Goal: Task Accomplishment & Management: Use online tool/utility

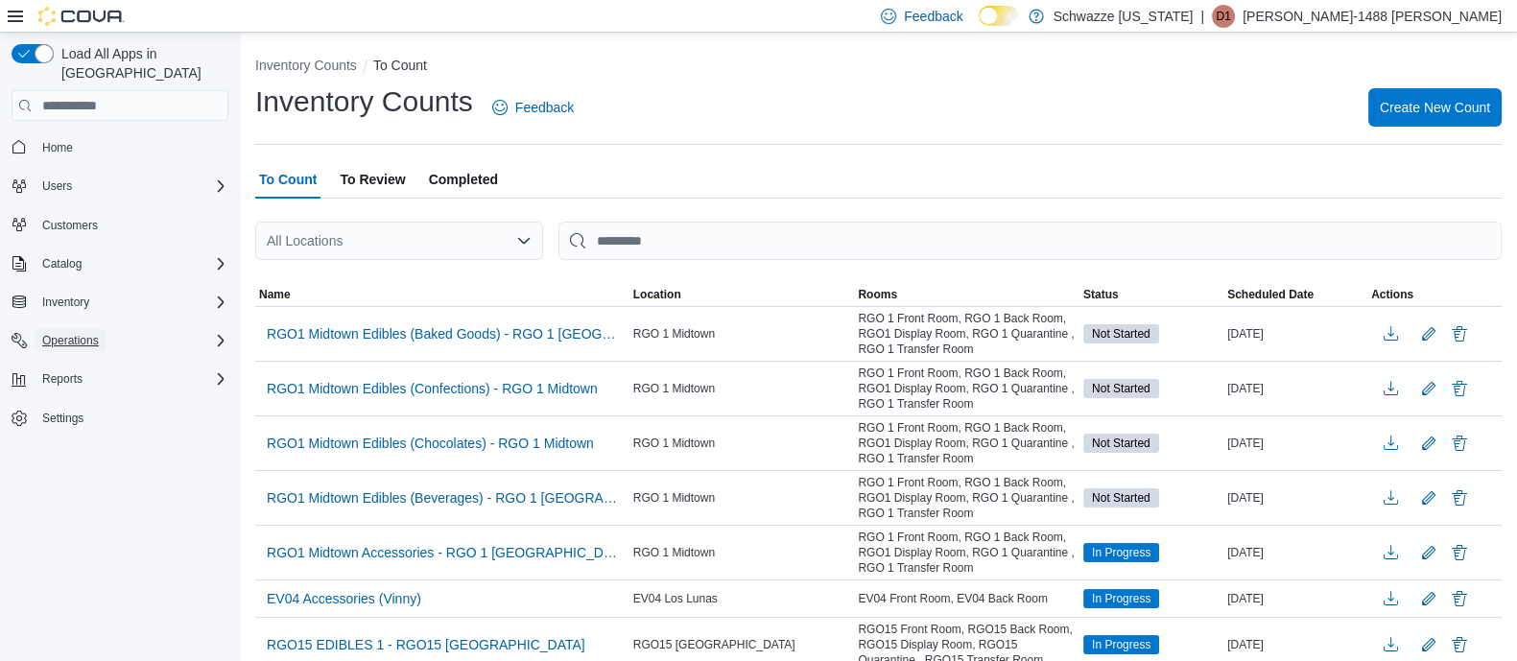
click at [84, 333] on span "Operations" at bounding box center [70, 340] width 57 height 15
click at [84, 360] on span "Cash Management" at bounding box center [83, 367] width 97 height 15
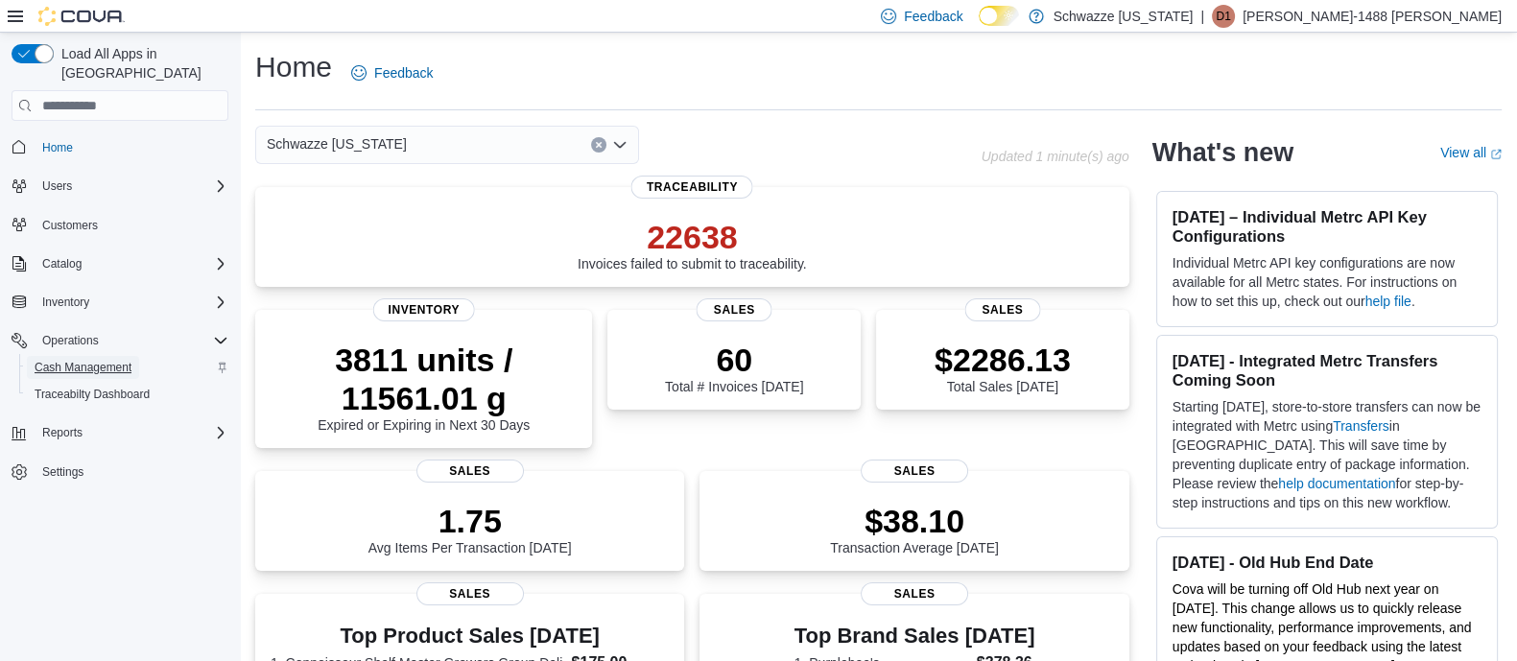
click at [46, 360] on span "Cash Management" at bounding box center [83, 367] width 97 height 15
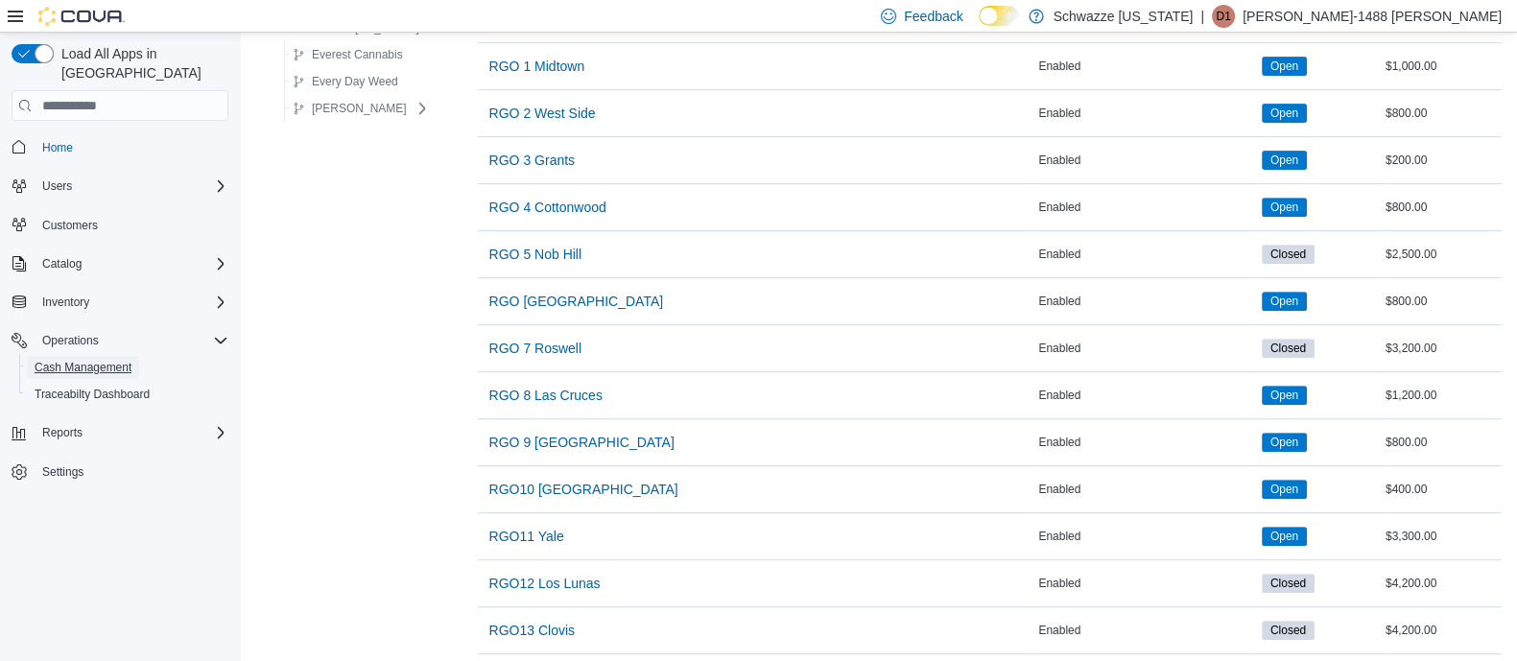
scroll to position [1200, 0]
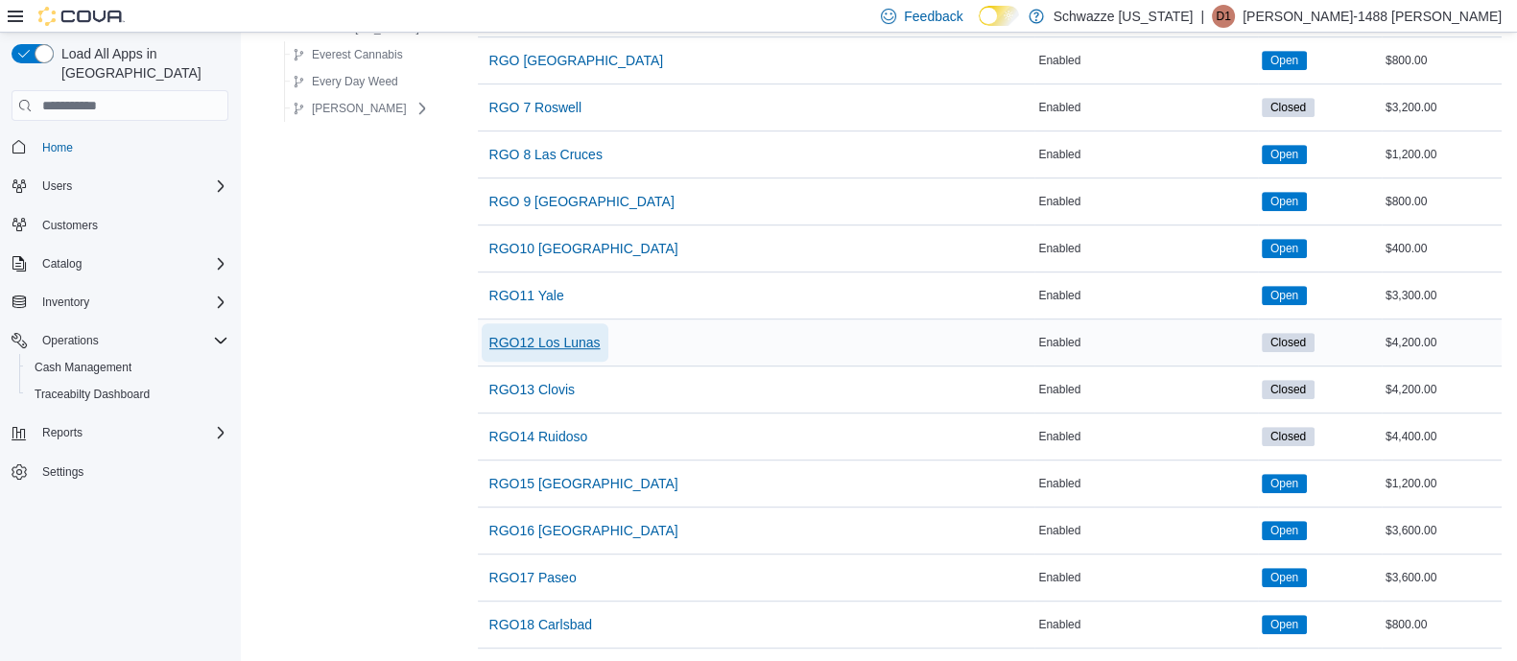
click at [504, 336] on span "RGO12 Los Lunas" at bounding box center [544, 342] width 111 height 19
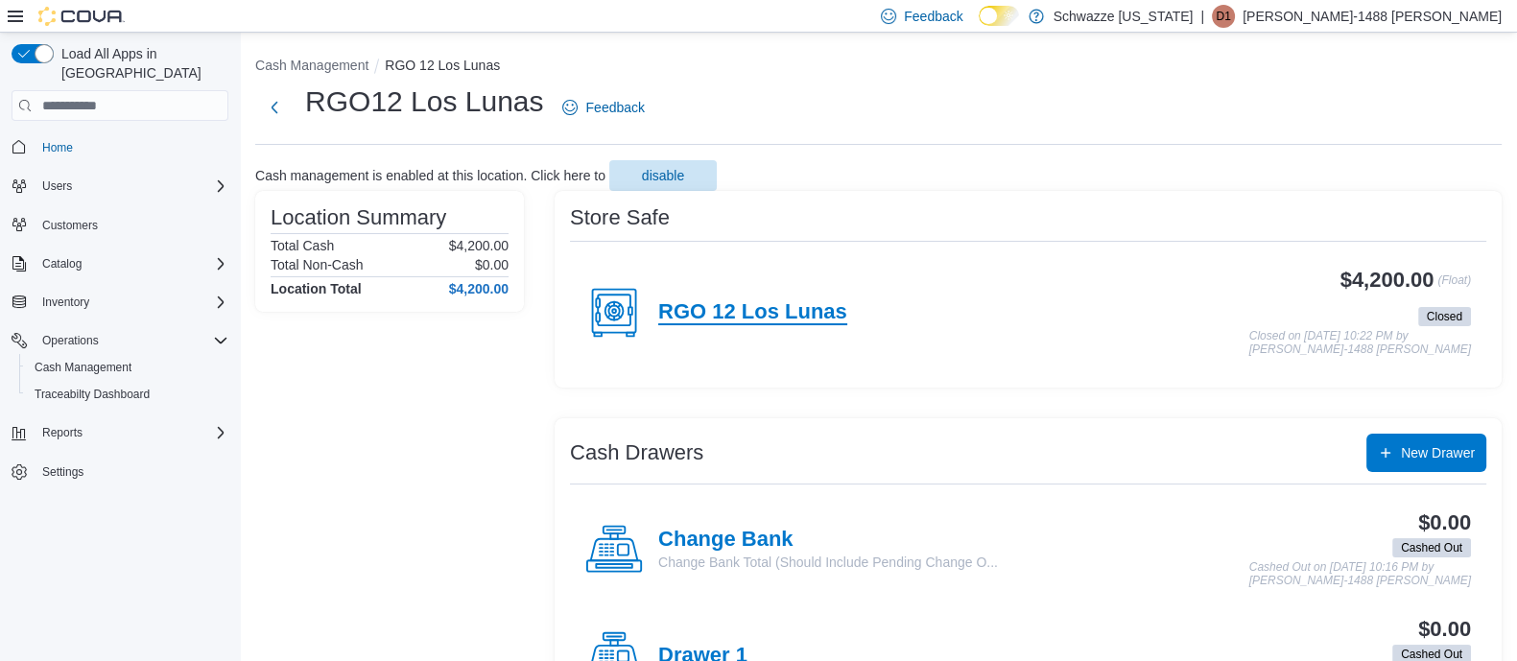
click at [822, 309] on h4 "RGO 12 Los Lunas" at bounding box center [752, 312] width 189 height 25
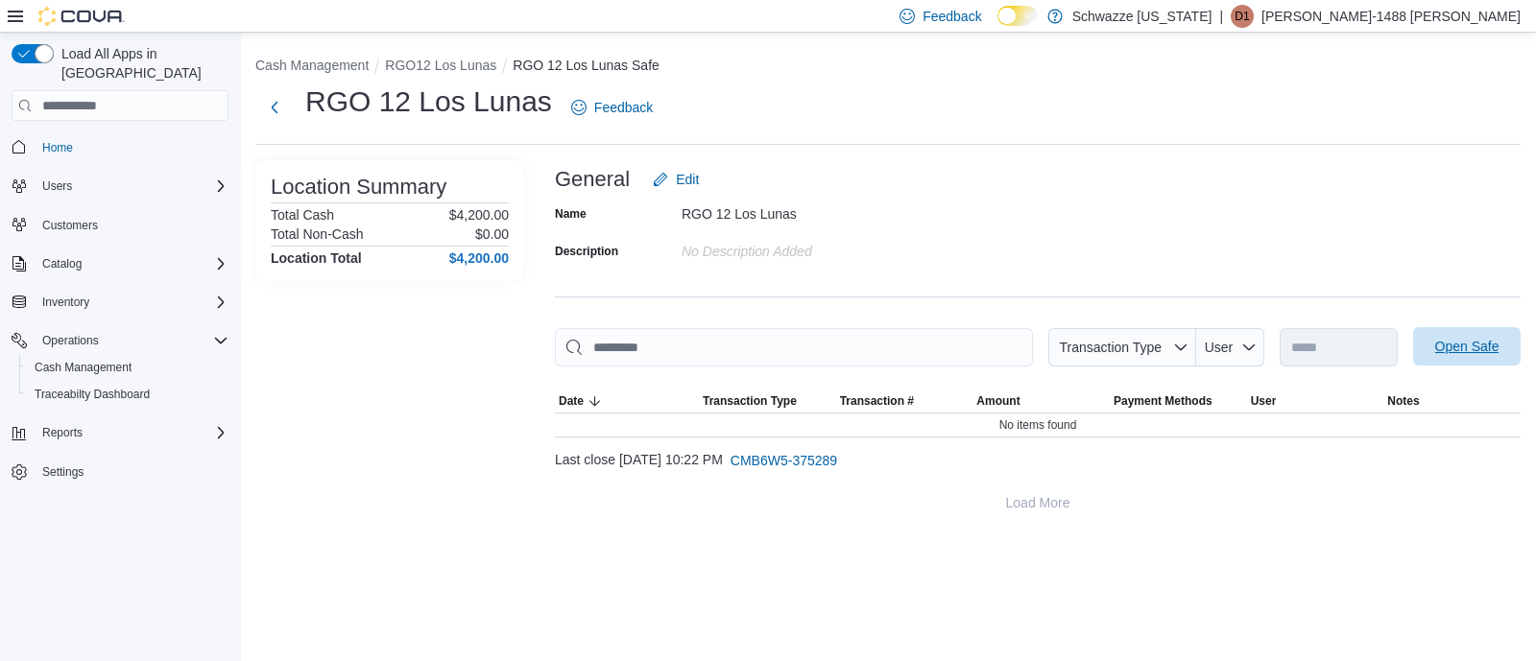
click at [1445, 357] on span "Open Safe" at bounding box center [1466, 346] width 84 height 38
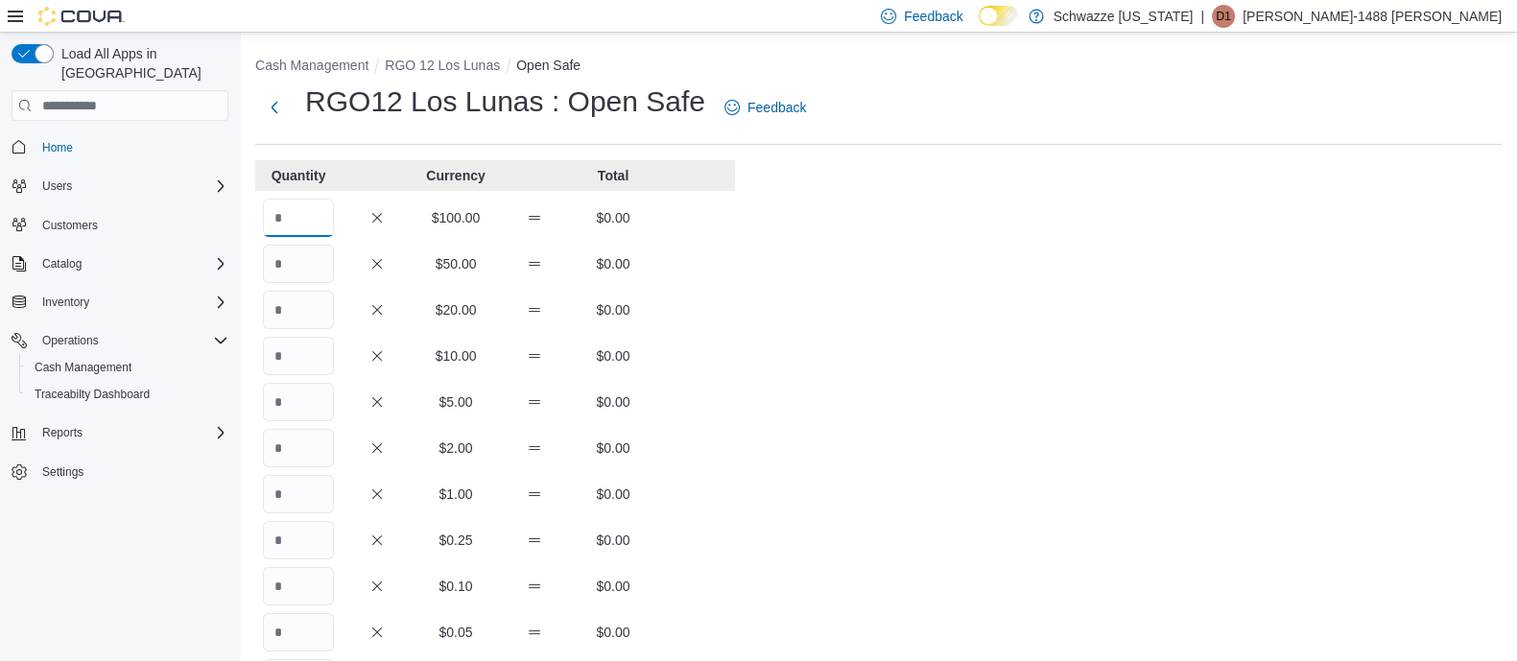
click at [285, 204] on input "Quantity" at bounding box center [298, 218] width 71 height 38
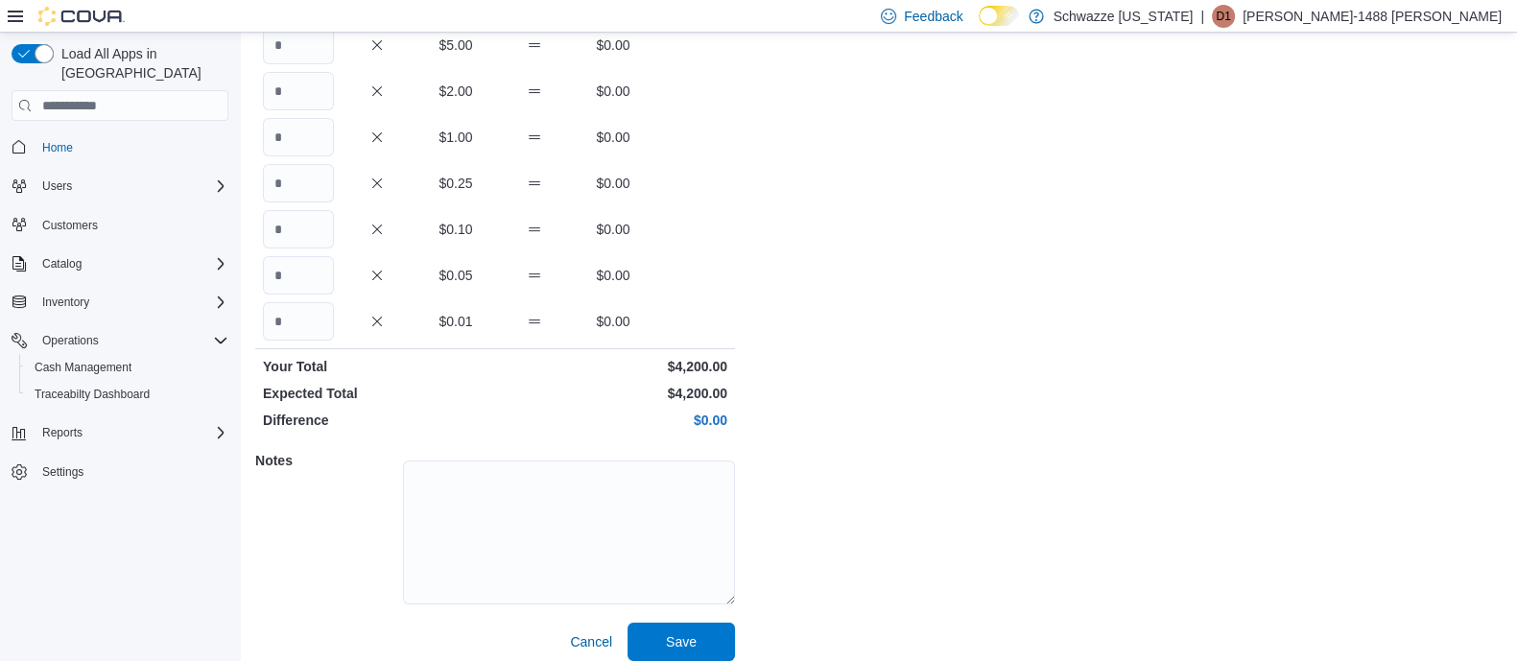
scroll to position [372, 0]
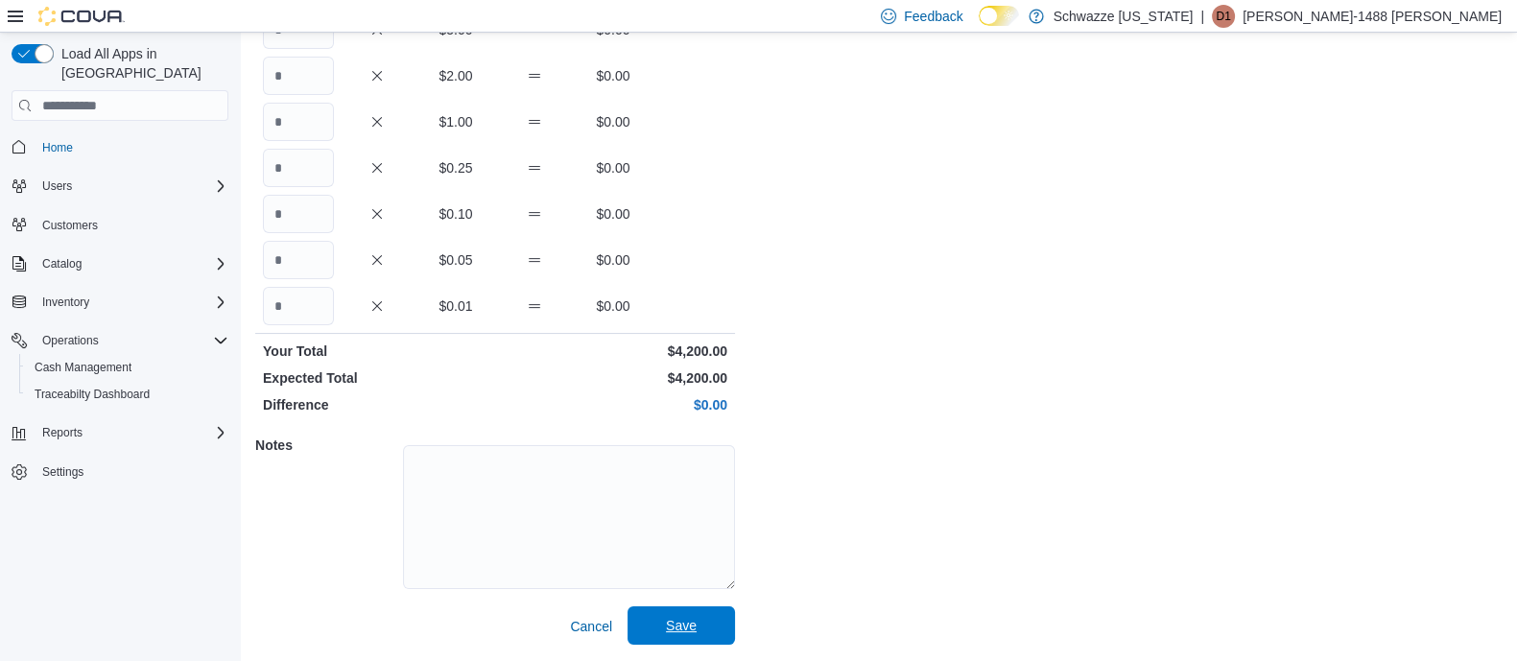
type input "**"
click at [651, 627] on span "Save" at bounding box center [681, 626] width 84 height 38
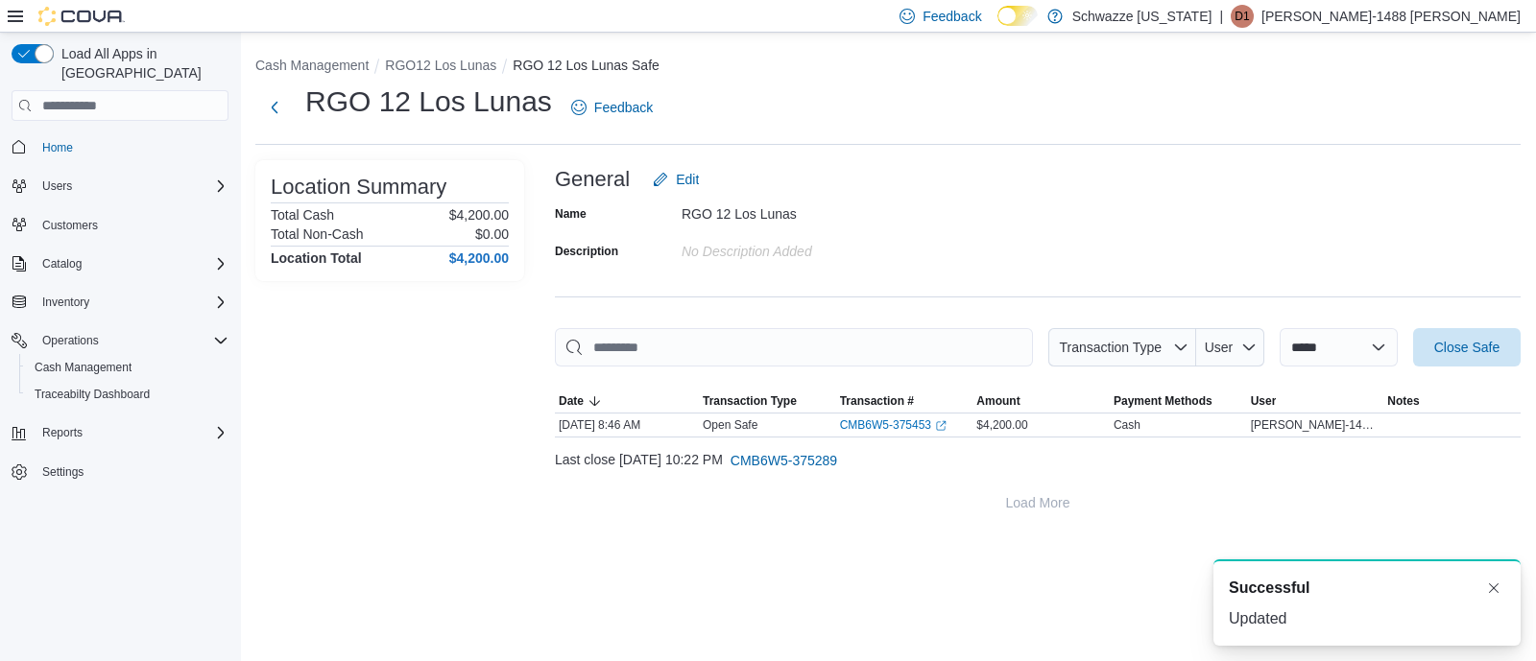
click at [430, 77] on ol "Cash Management RGO12 Los Lunas RGO 12 Los Lunas Safe" at bounding box center [887, 67] width 1265 height 23
click at [432, 68] on button "RGO12 Los Lunas" at bounding box center [440, 65] width 111 height 15
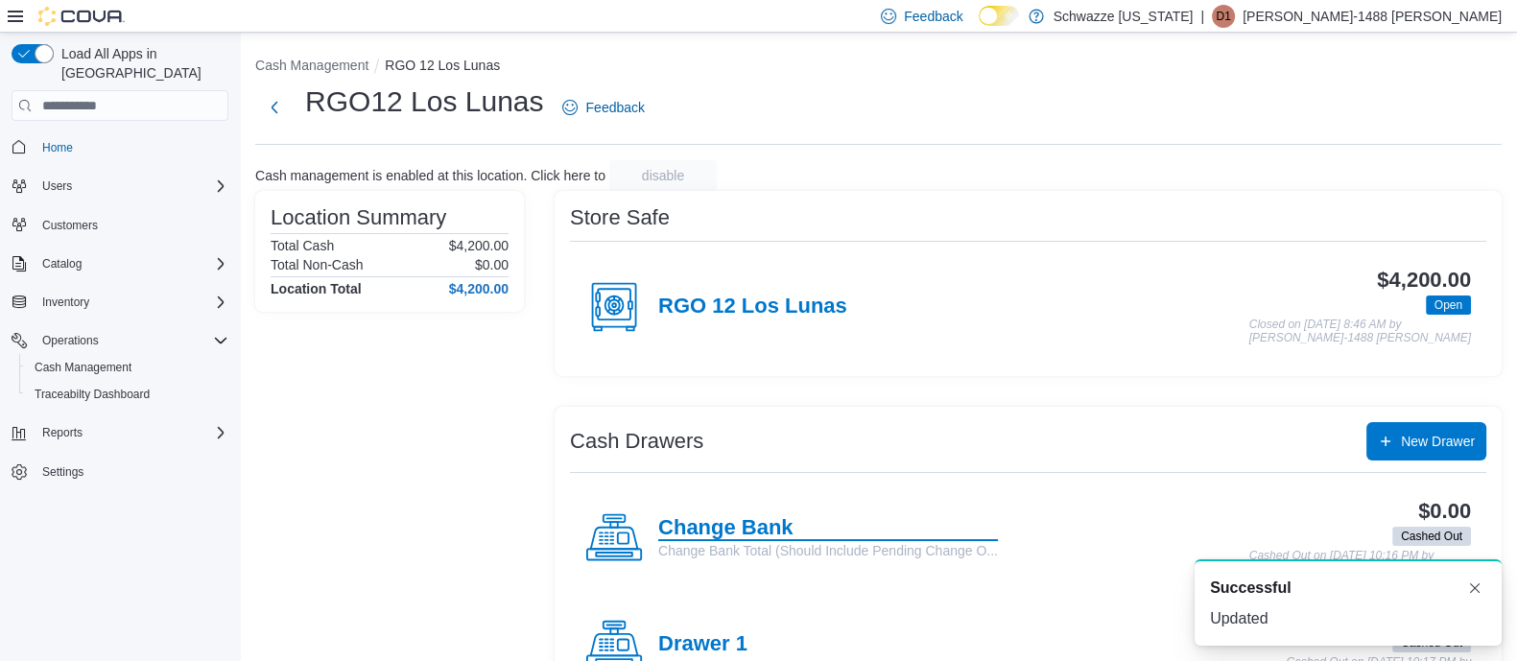
click at [765, 518] on h4 "Change Bank" at bounding box center [828, 528] width 340 height 25
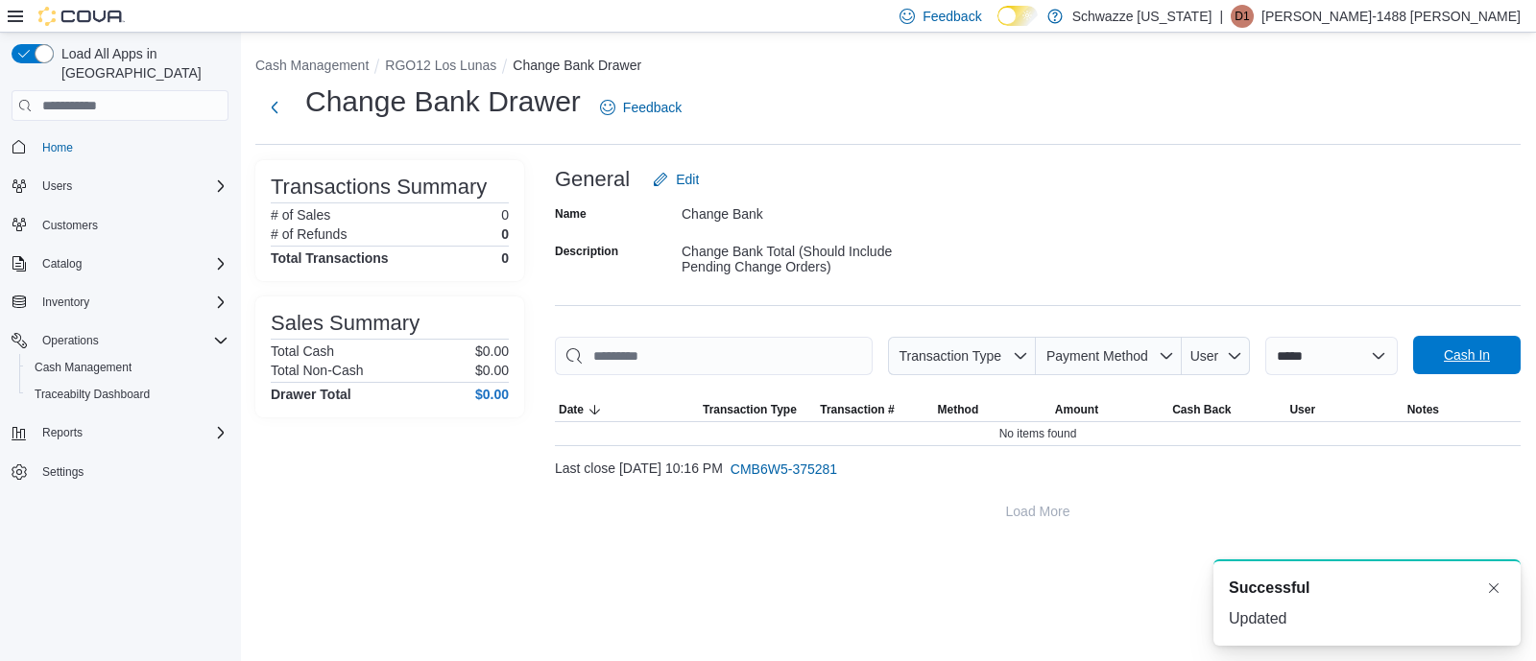
click at [1473, 374] on span "Cash In" at bounding box center [1466, 355] width 84 height 38
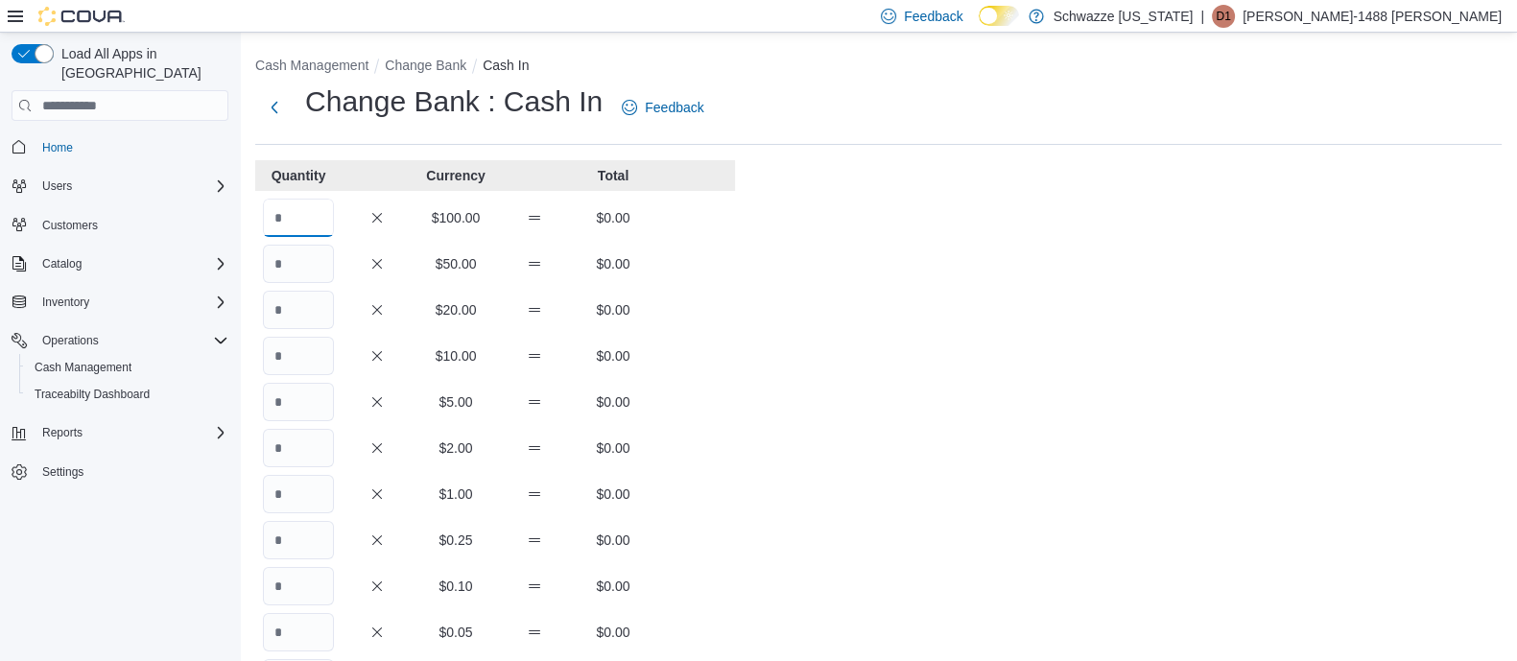
click at [308, 205] on input "Quantity" at bounding box center [298, 218] width 71 height 38
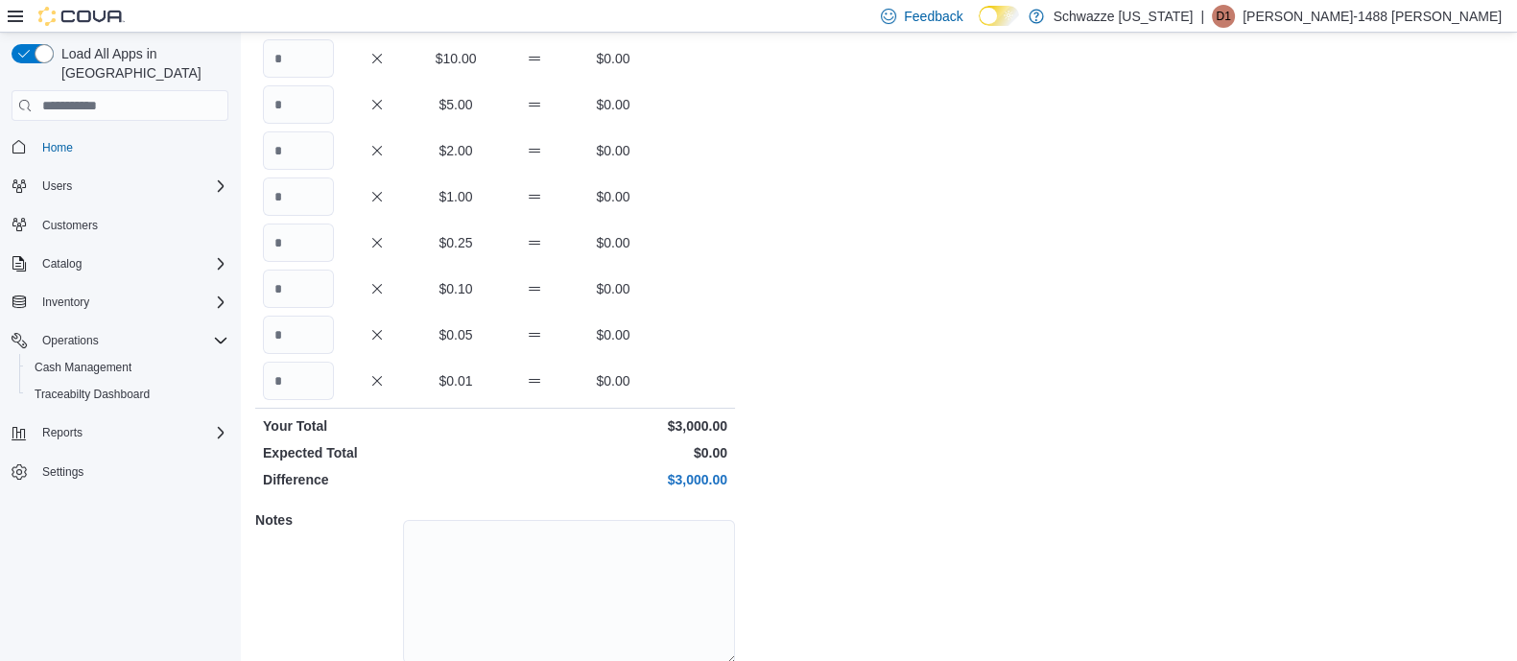
scroll to position [372, 0]
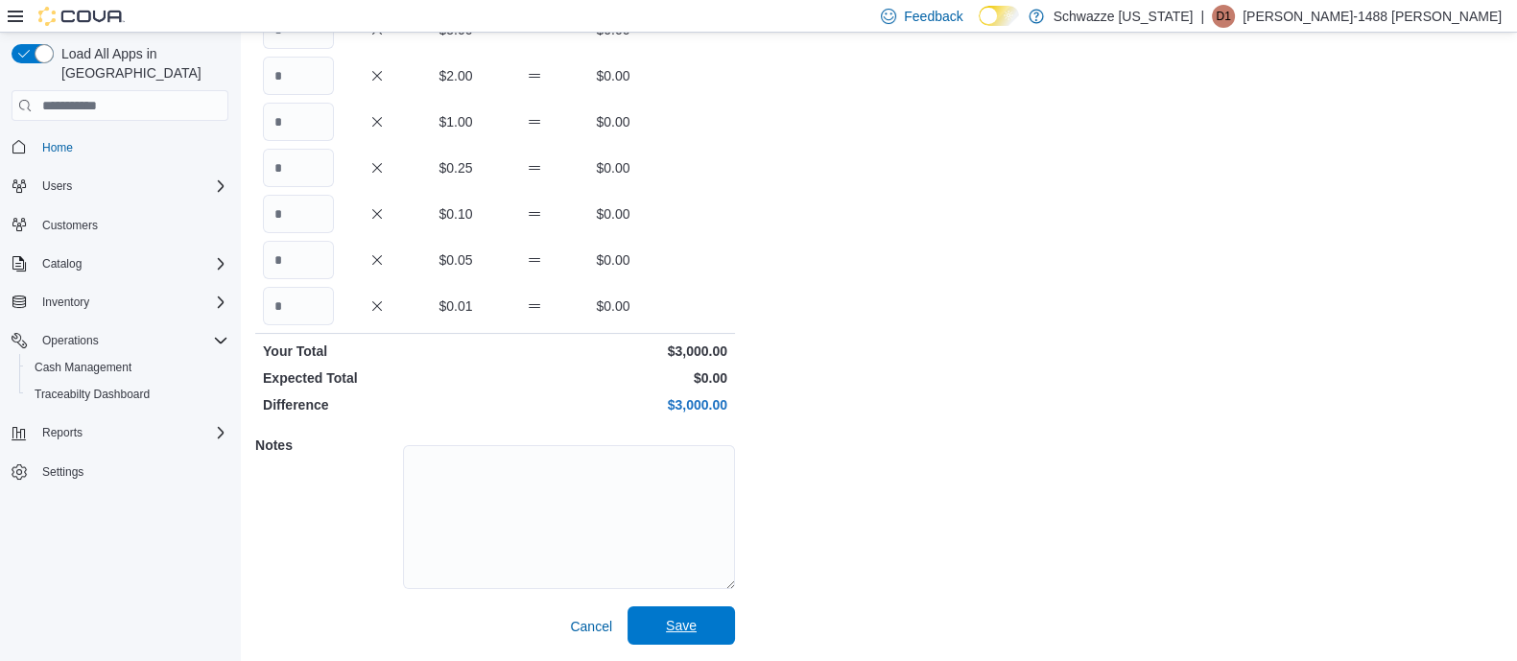
type input "**"
click at [690, 627] on span "Save" at bounding box center [681, 625] width 31 height 19
